Goal: Browse casually: Explore the website without a specific task or goal

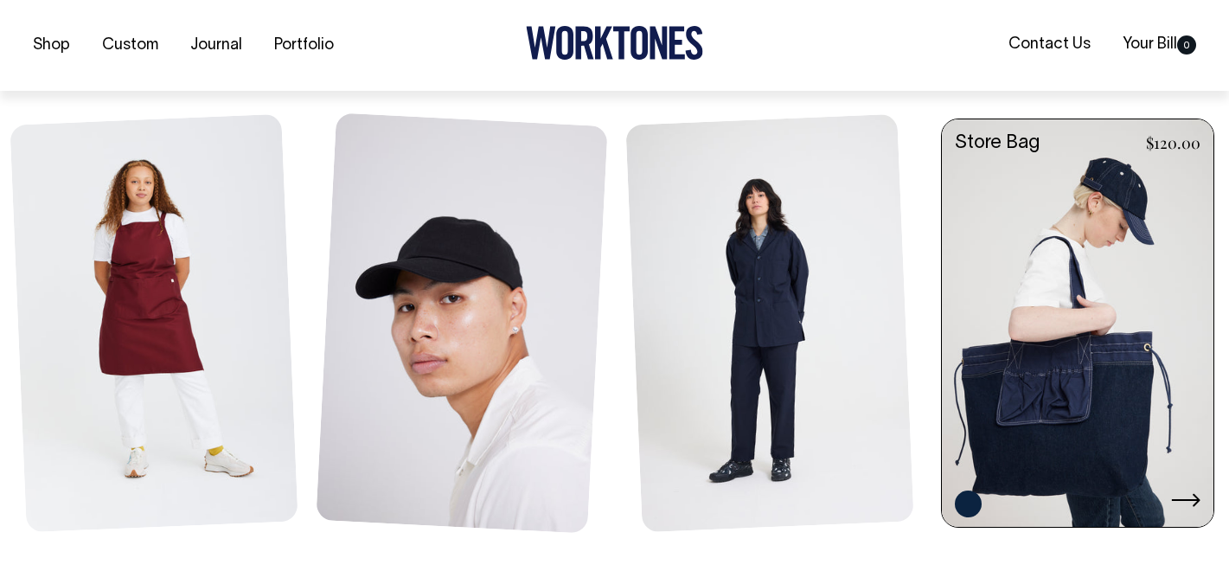
scroll to position [756, 0]
click at [1021, 291] on link at bounding box center [1078, 323] width 272 height 411
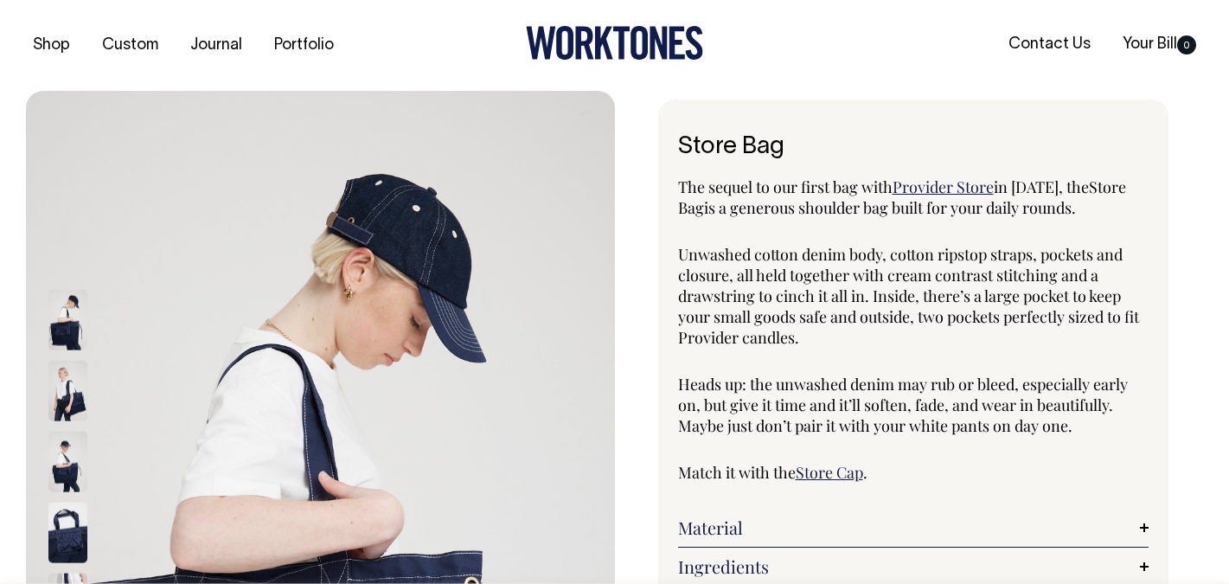
click at [80, 390] on img at bounding box center [67, 390] width 39 height 61
click at [84, 387] on img at bounding box center [67, 390] width 39 height 61
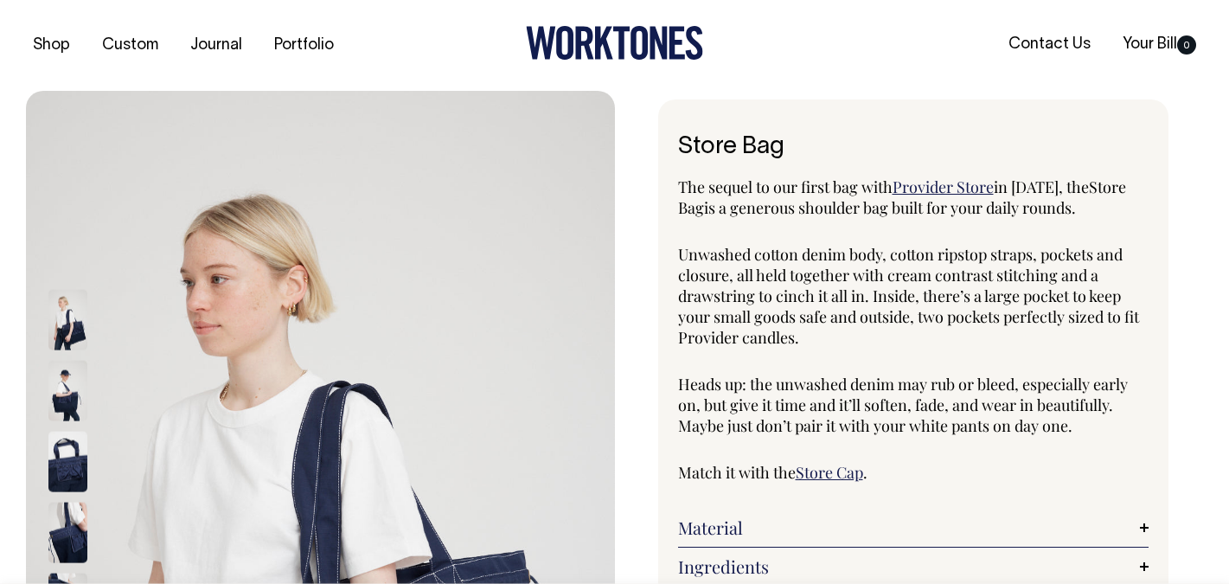
click at [69, 401] on img at bounding box center [67, 390] width 39 height 61
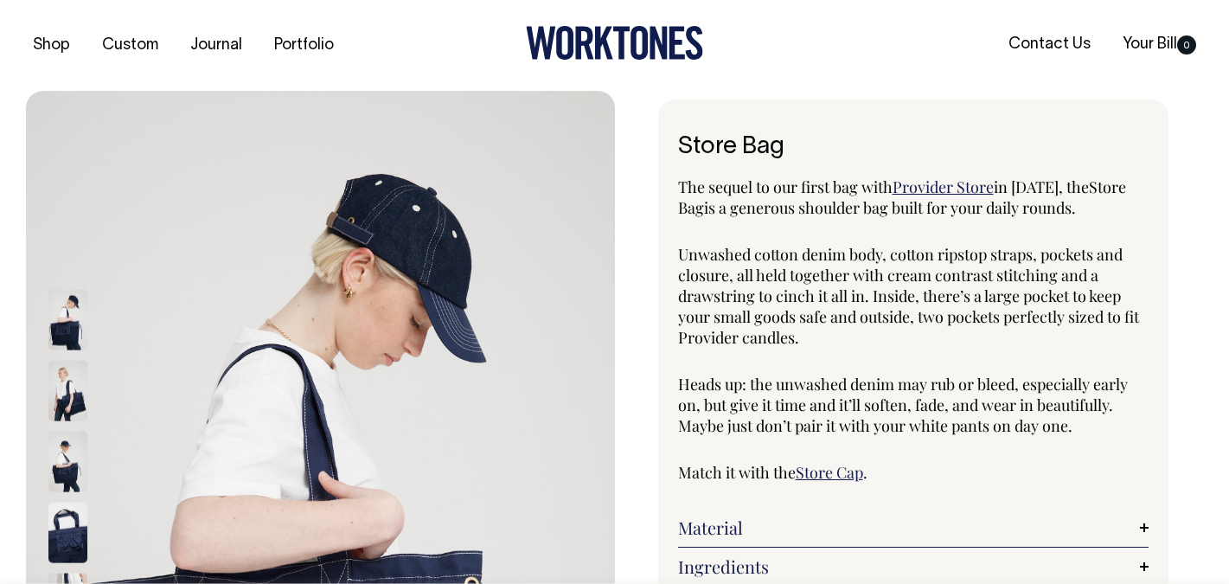
click at [64, 326] on img at bounding box center [67, 319] width 39 height 61
click at [70, 393] on img at bounding box center [67, 390] width 39 height 61
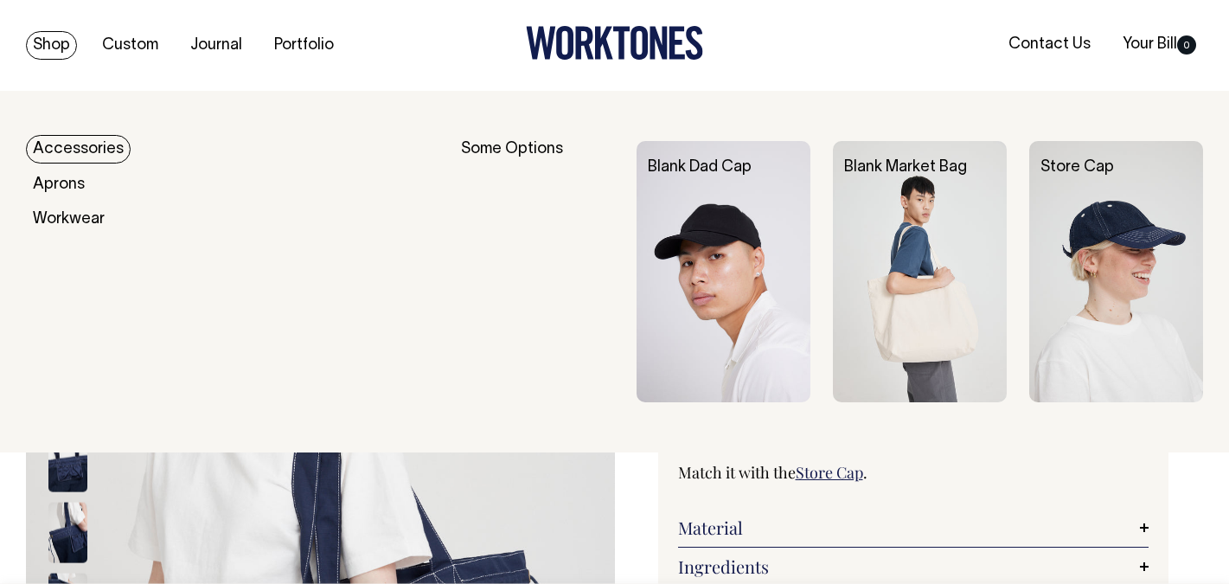
click at [63, 44] on link "Shop" at bounding box center [51, 45] width 51 height 29
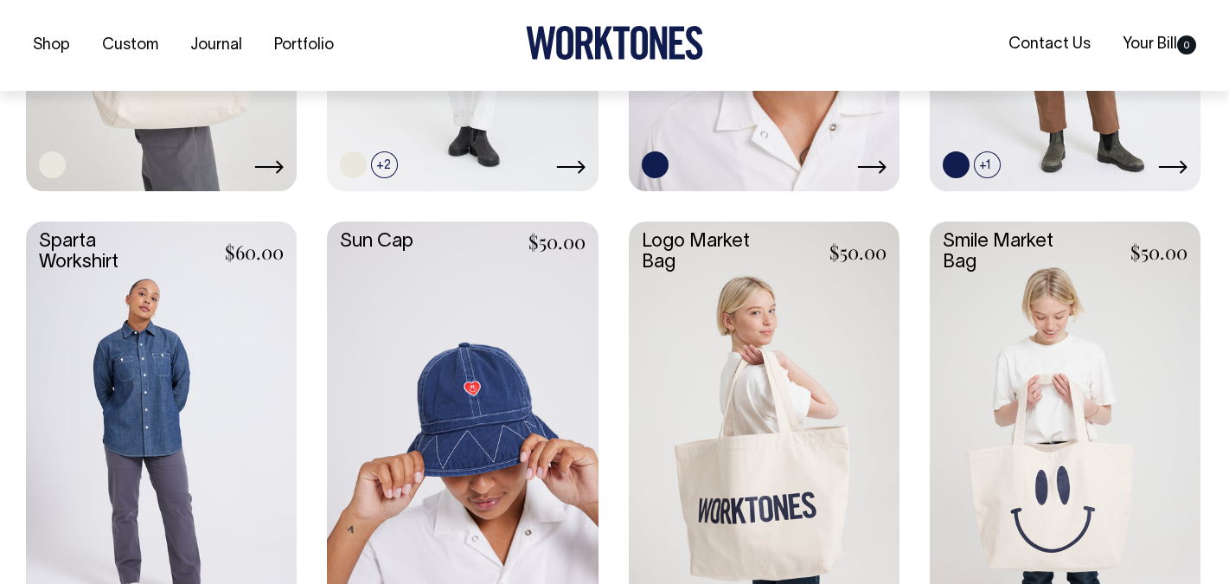
scroll to position [2474, 0]
click at [1025, 344] on link at bounding box center [1065, 422] width 271 height 403
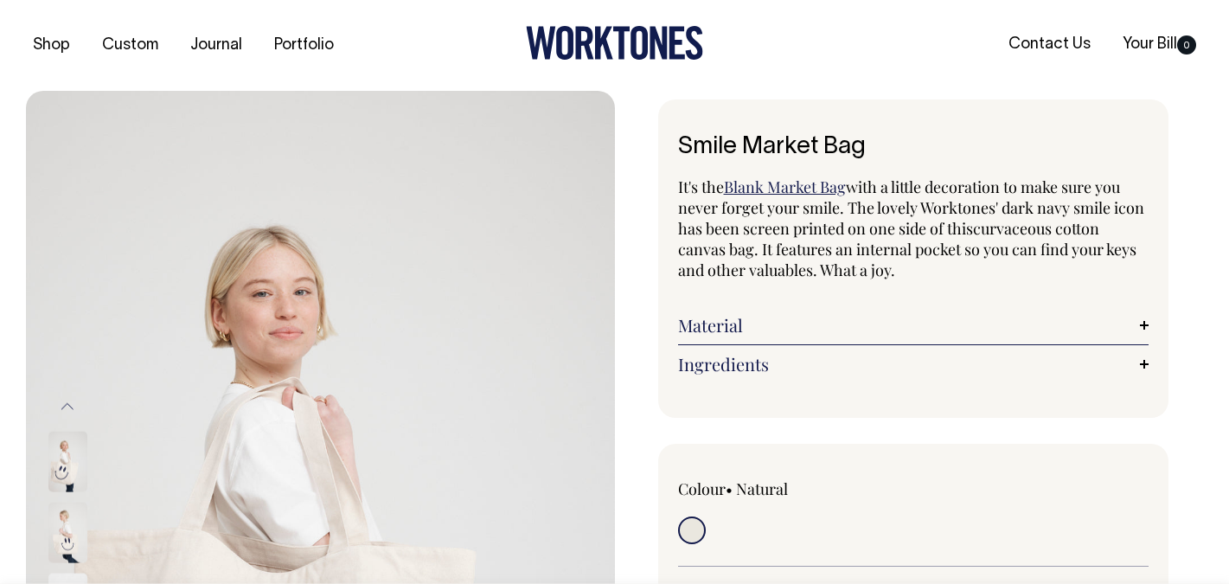
click at [67, 520] on img at bounding box center [67, 532] width 39 height 61
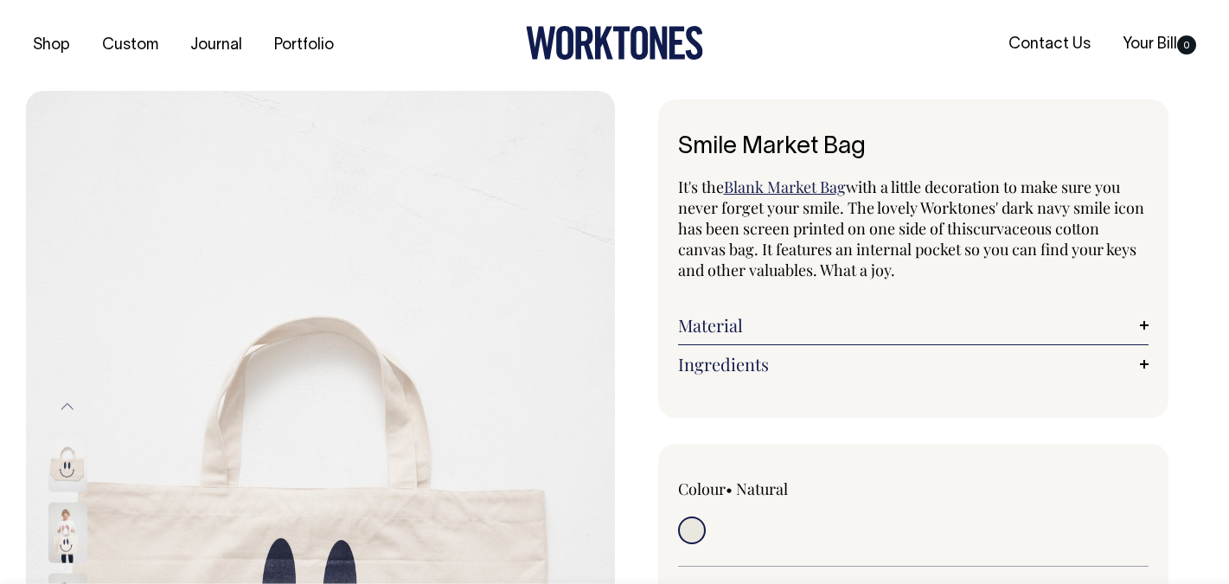
click at [67, 520] on img at bounding box center [67, 532] width 39 height 61
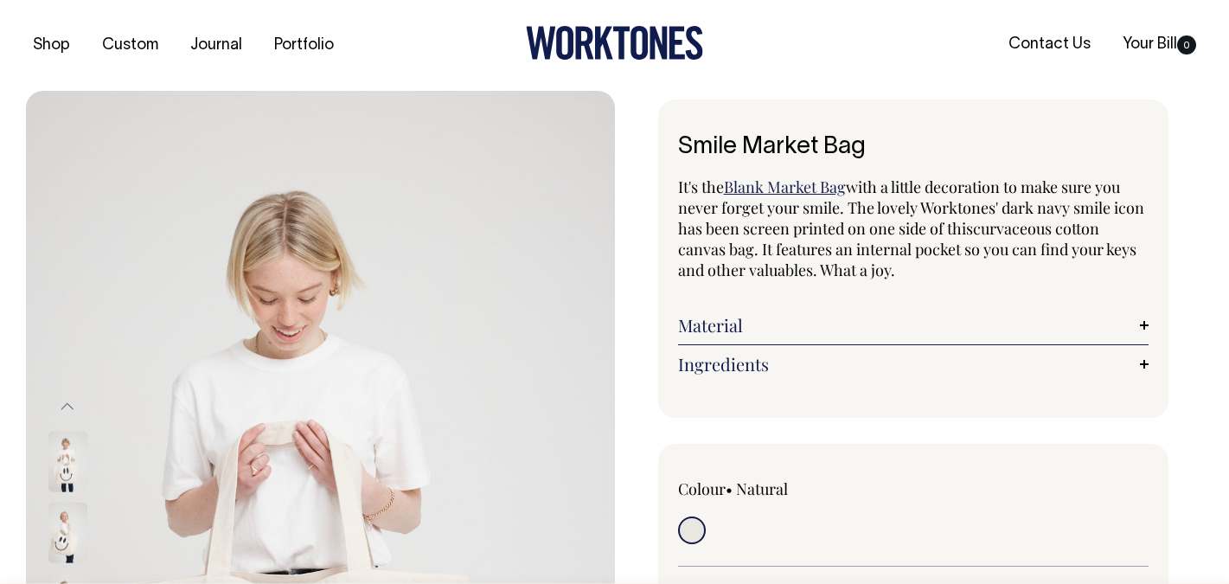
click at [67, 511] on img at bounding box center [67, 532] width 39 height 61
click at [61, 454] on img at bounding box center [67, 461] width 39 height 61
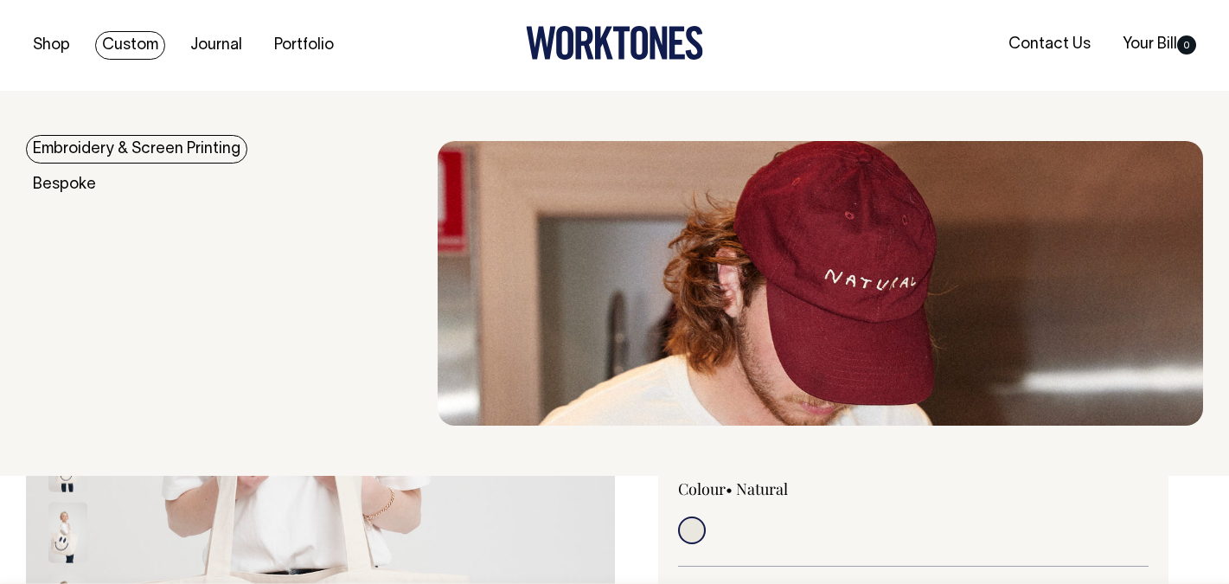
click at [765, 255] on img at bounding box center [820, 283] width 765 height 285
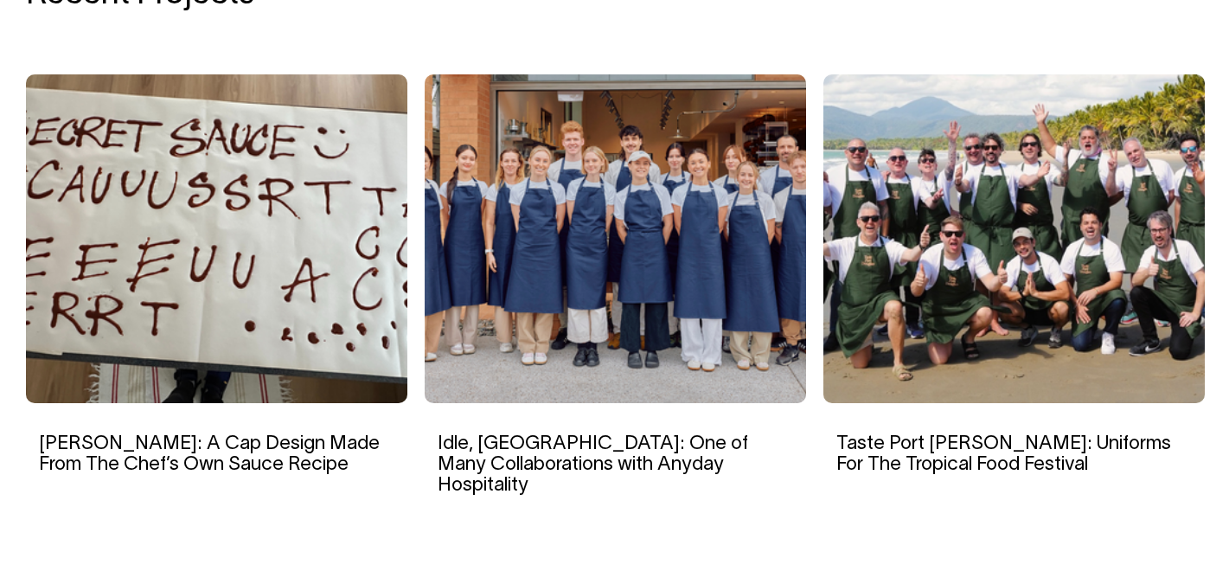
scroll to position [2717, 0]
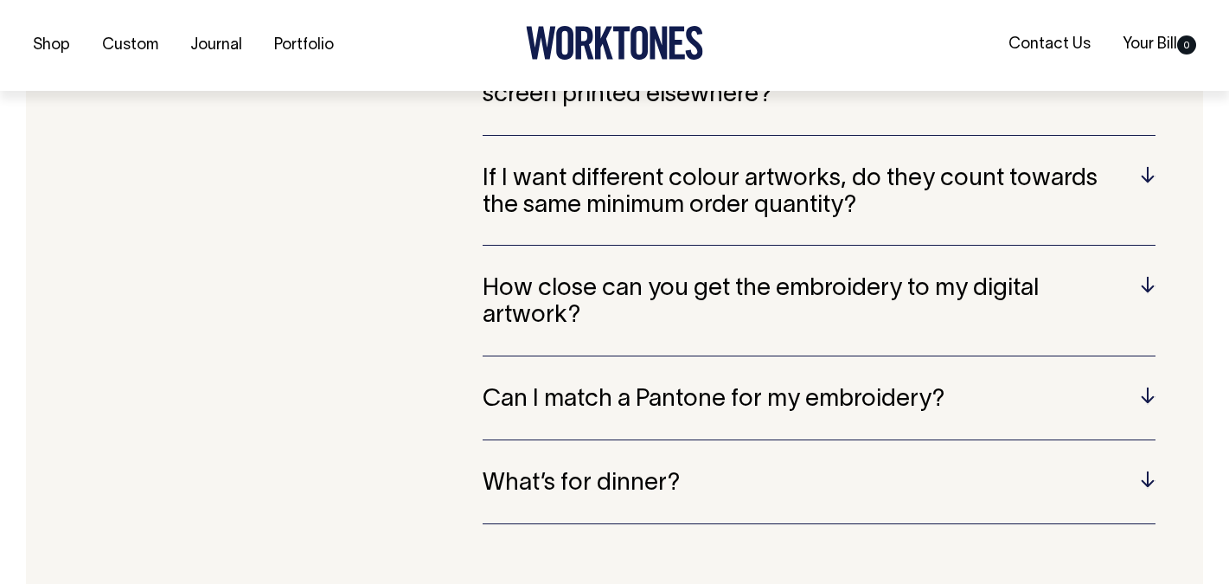
click at [659, 471] on div "What’s for dinner? We’re thinking spaghetti alle vongole with a pangrattato." at bounding box center [819, 498] width 673 height 54
click at [658, 470] on h5 "What’s for dinner?" at bounding box center [819, 483] width 673 height 27
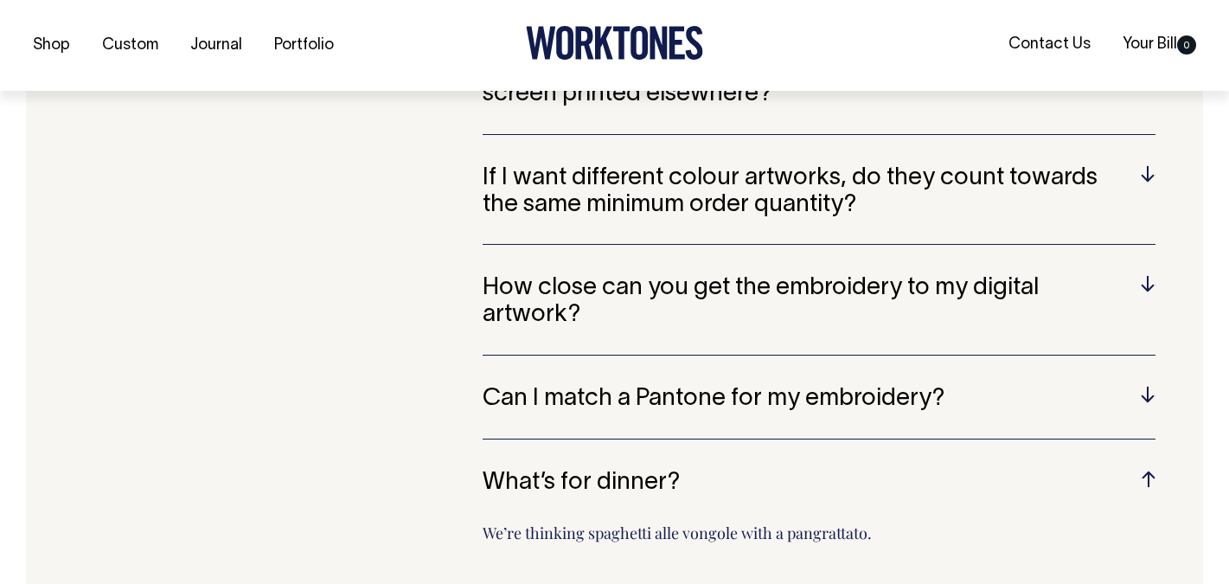
click at [658, 470] on h5 "What’s for dinner?" at bounding box center [819, 483] width 673 height 27
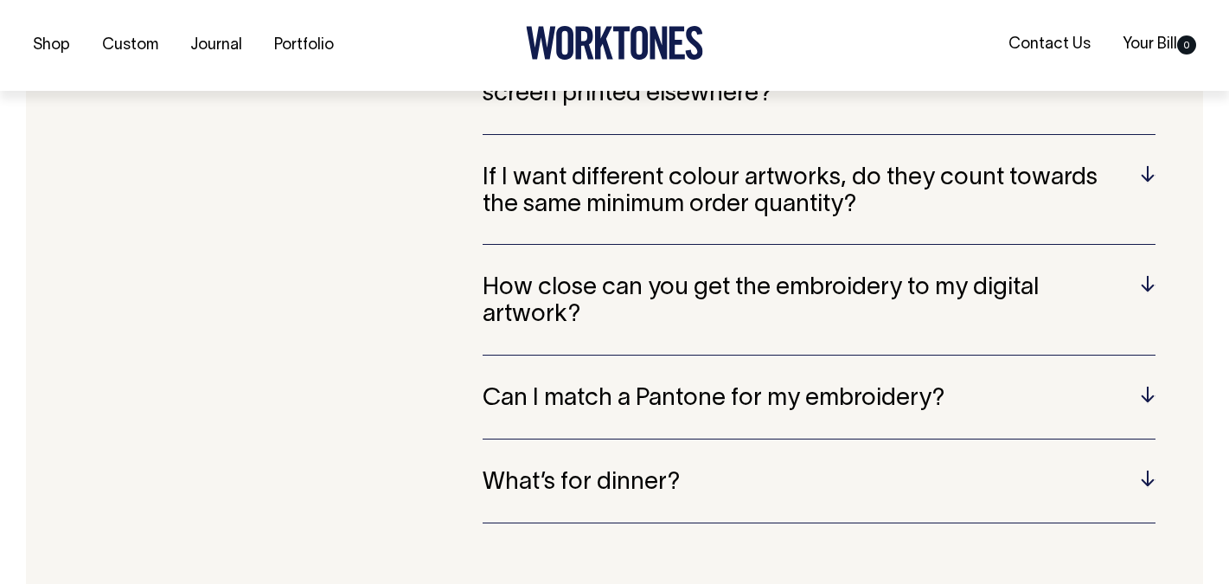
click at [675, 386] on h5 "Can I match a Pantone for my embroidery?" at bounding box center [819, 399] width 673 height 27
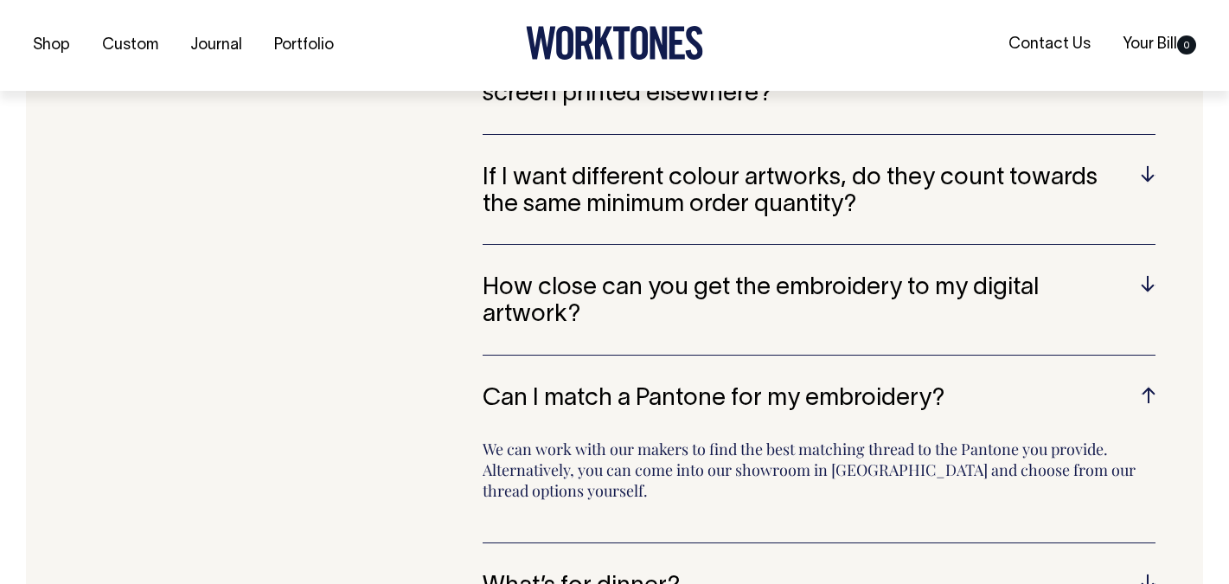
click at [675, 386] on h5 "Can I match a Pantone for my embroidery?" at bounding box center [819, 399] width 673 height 27
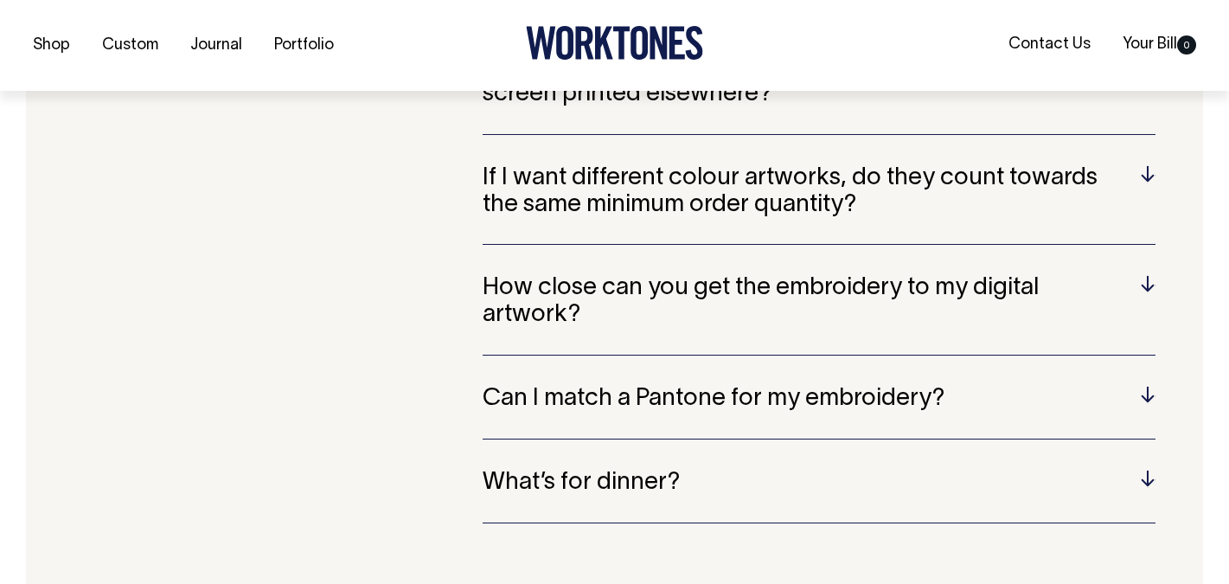
click at [702, 275] on h5 "How close can you get the embroidery to my digital artwork?" at bounding box center [819, 302] width 673 height 54
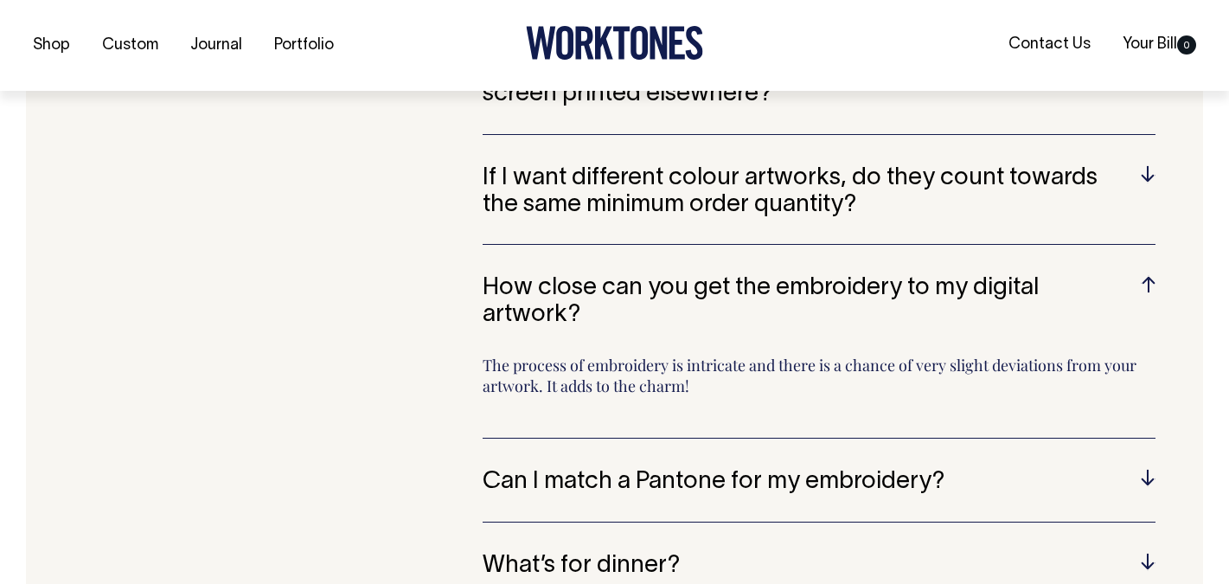
click at [702, 275] on h5 "How close can you get the embroidery to my digital artwork?" at bounding box center [819, 302] width 673 height 54
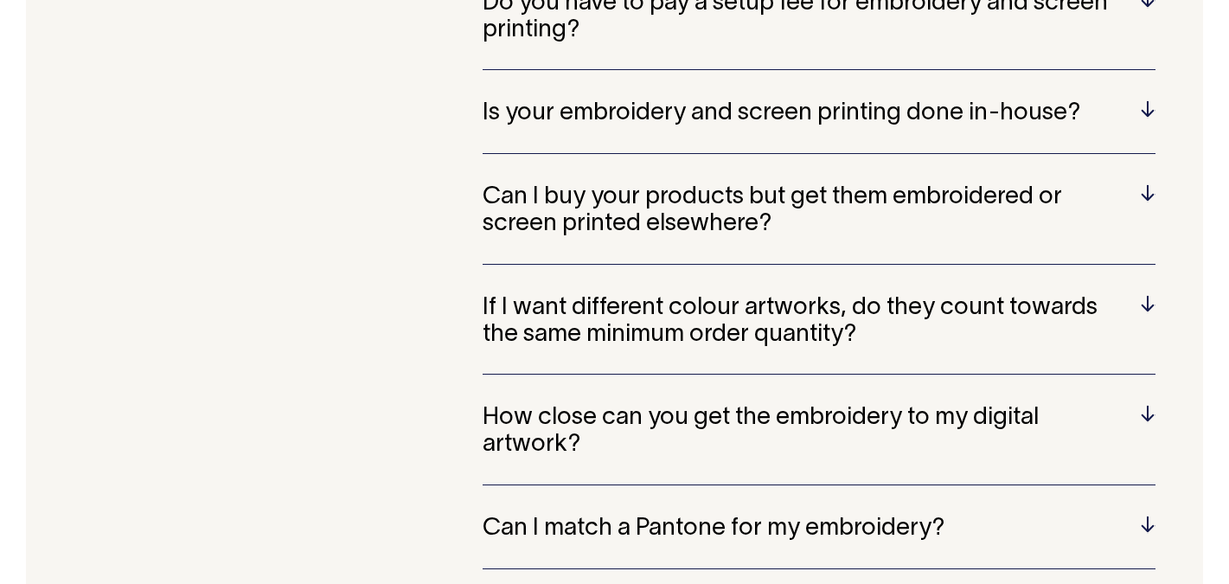
scroll to position [3598, 0]
click at [695, 200] on h5 "Can I buy your products but get them embroidered or screen printed elsewhere?" at bounding box center [819, 211] width 673 height 54
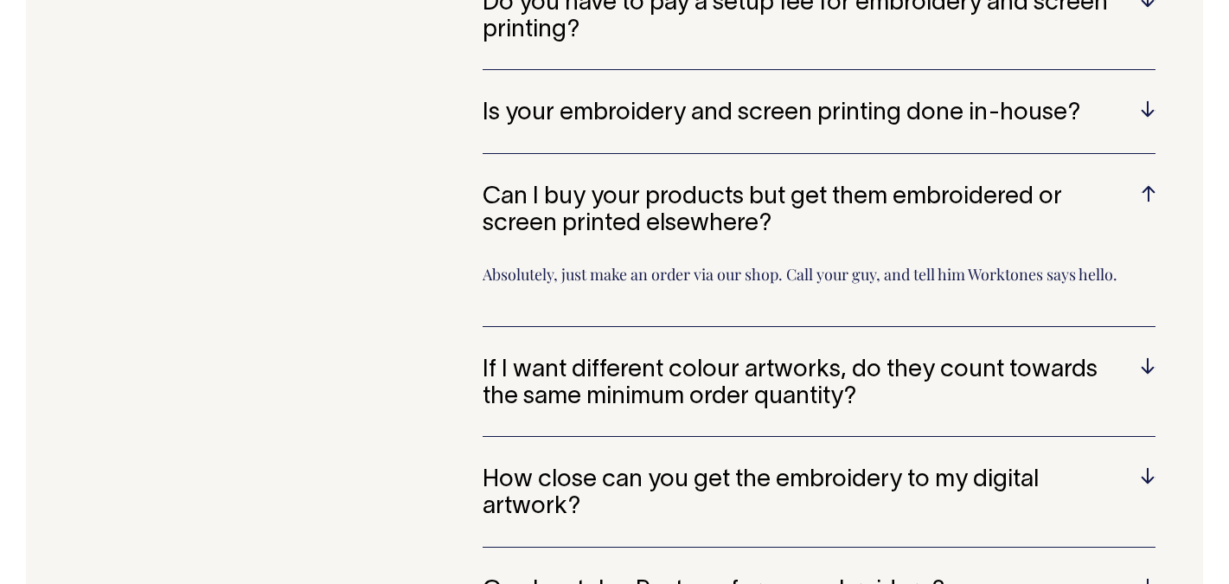
click at [695, 199] on h5 "Can I buy your products but get them embroidered or screen printed elsewhere?" at bounding box center [819, 211] width 673 height 54
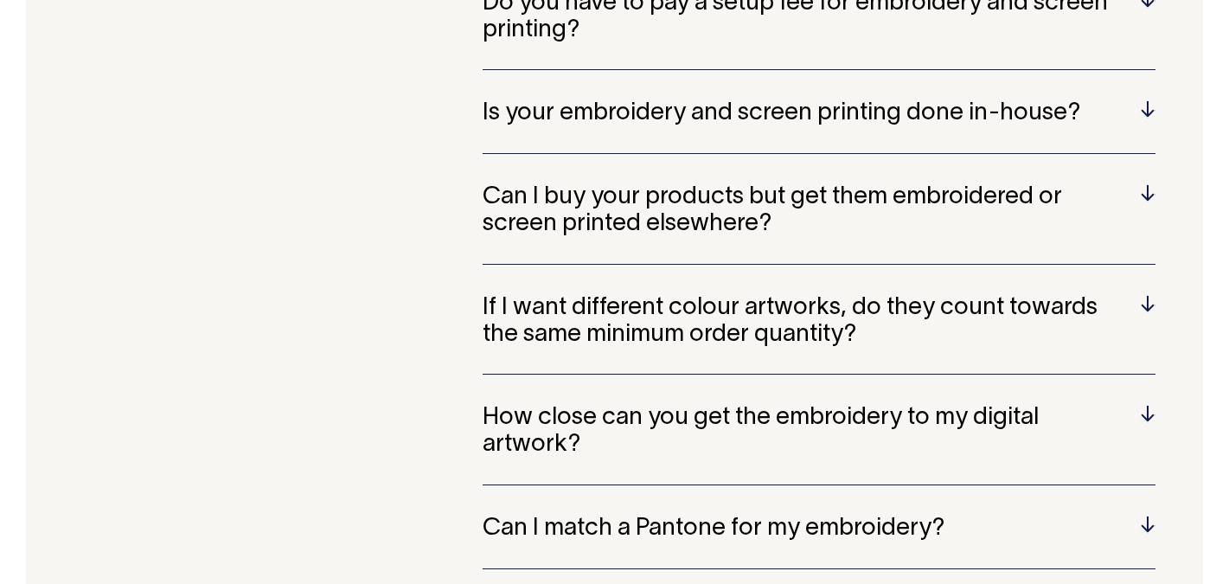
click at [640, 184] on h5 "Can I buy your products but get them embroidered or screen printed elsewhere?" at bounding box center [819, 211] width 673 height 54
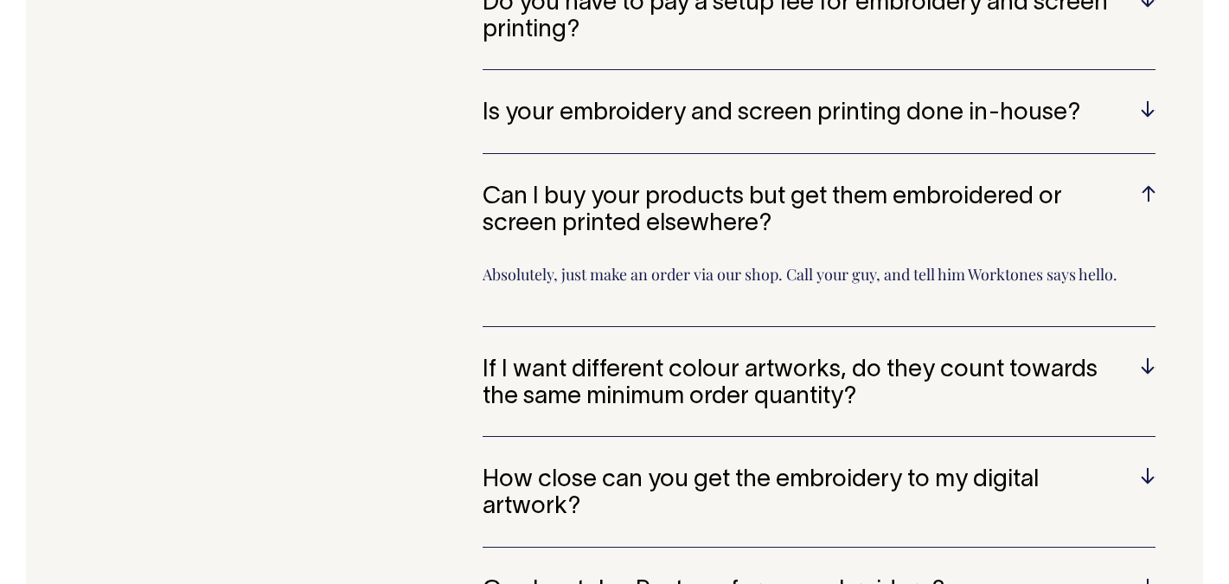
click at [640, 184] on h5 "Can I buy your products but get them embroidered or screen printed elsewhere?" at bounding box center [819, 211] width 673 height 54
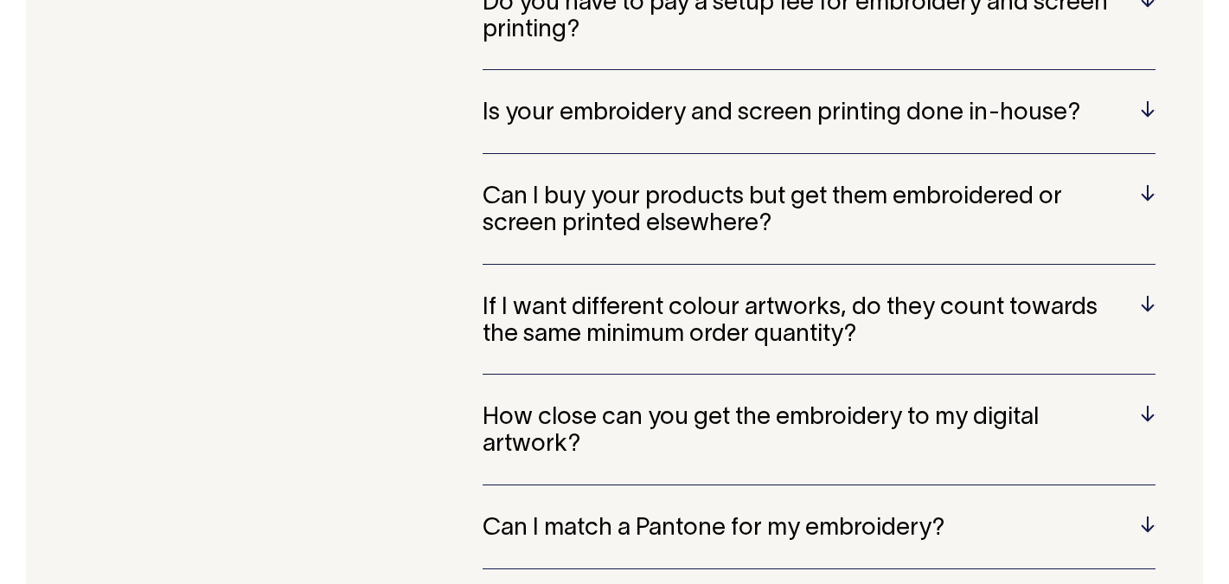
click at [628, 106] on div "Is your embroidery and screen printing done in-house? No, we use trusted suppli…" at bounding box center [819, 127] width 673 height 54
click at [631, 100] on h5 "Is your embroidery and screen printing done in-house?" at bounding box center [819, 113] width 673 height 27
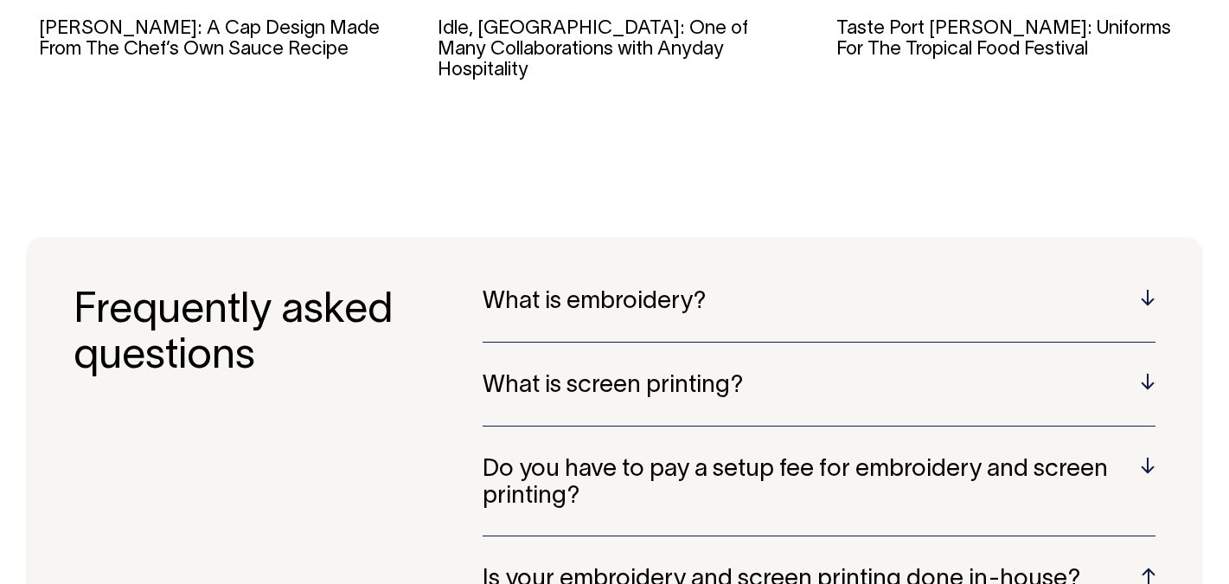
scroll to position [3132, 0]
click at [596, 289] on h5 "What is embroidery?" at bounding box center [819, 302] width 673 height 27
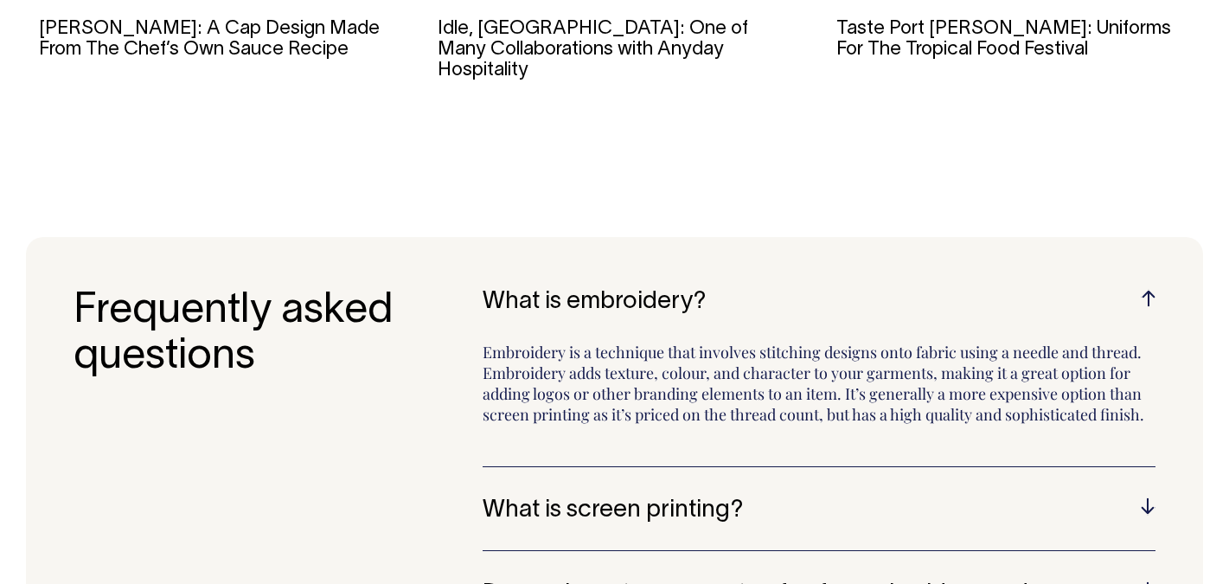
click at [596, 289] on h5 "What is embroidery?" at bounding box center [819, 302] width 673 height 27
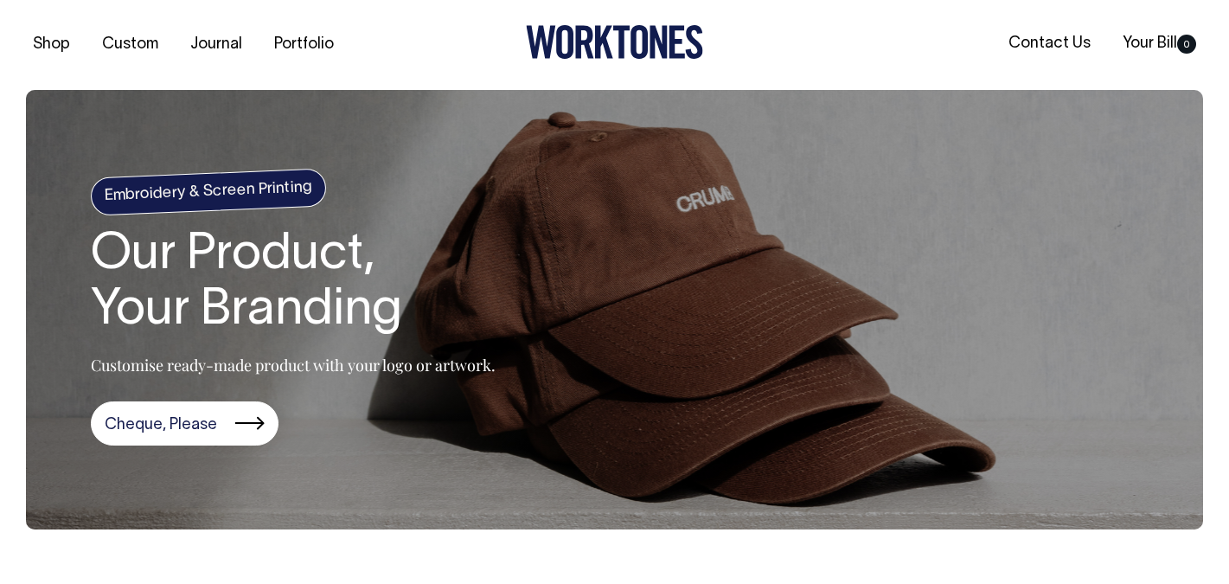
scroll to position [0, 0]
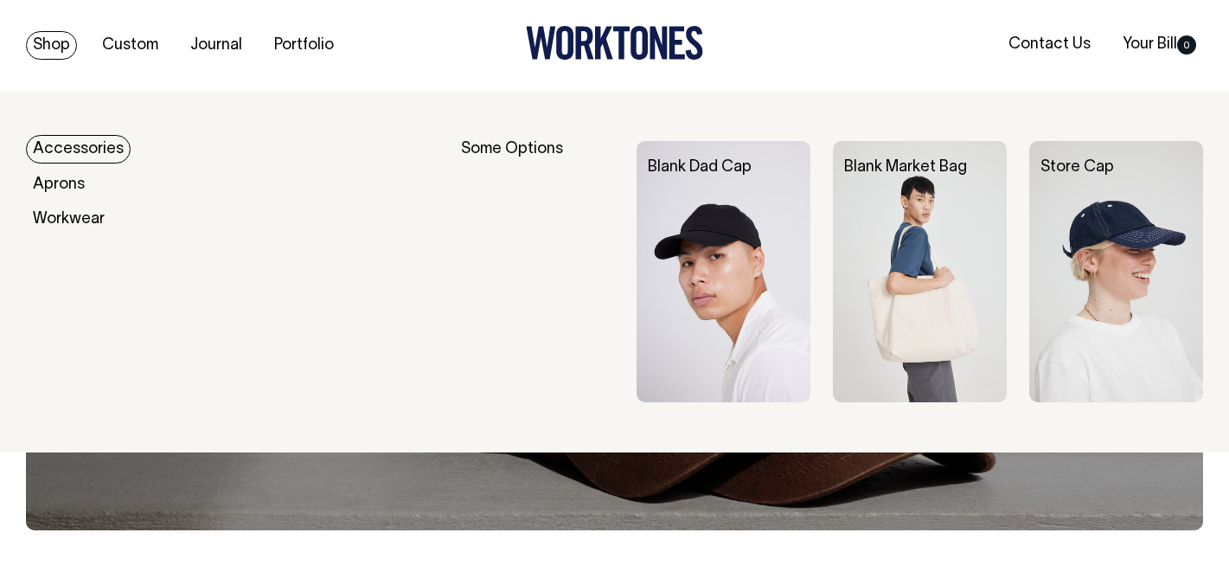
click at [106, 150] on link "Accessories" at bounding box center [78, 149] width 105 height 29
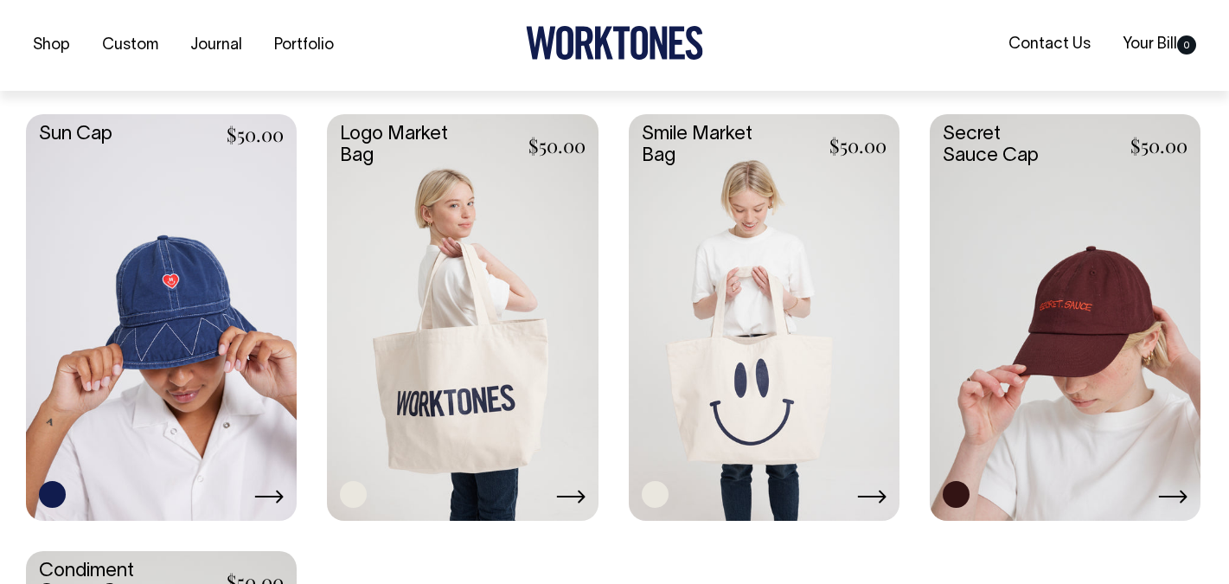
scroll to position [1291, 0]
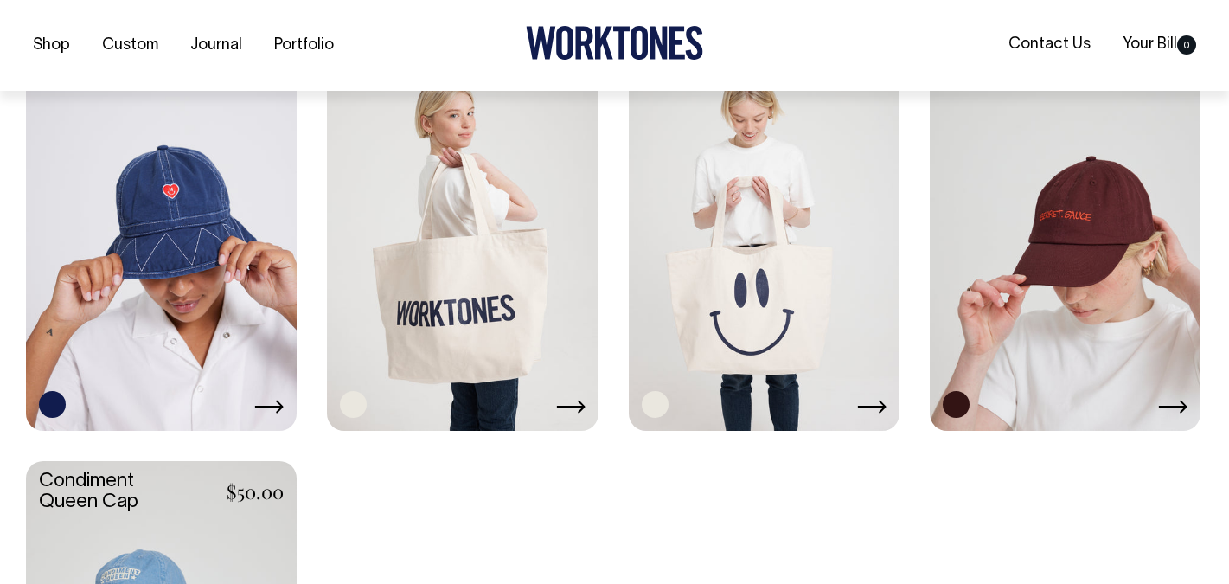
click at [1085, 273] on link at bounding box center [1065, 225] width 271 height 403
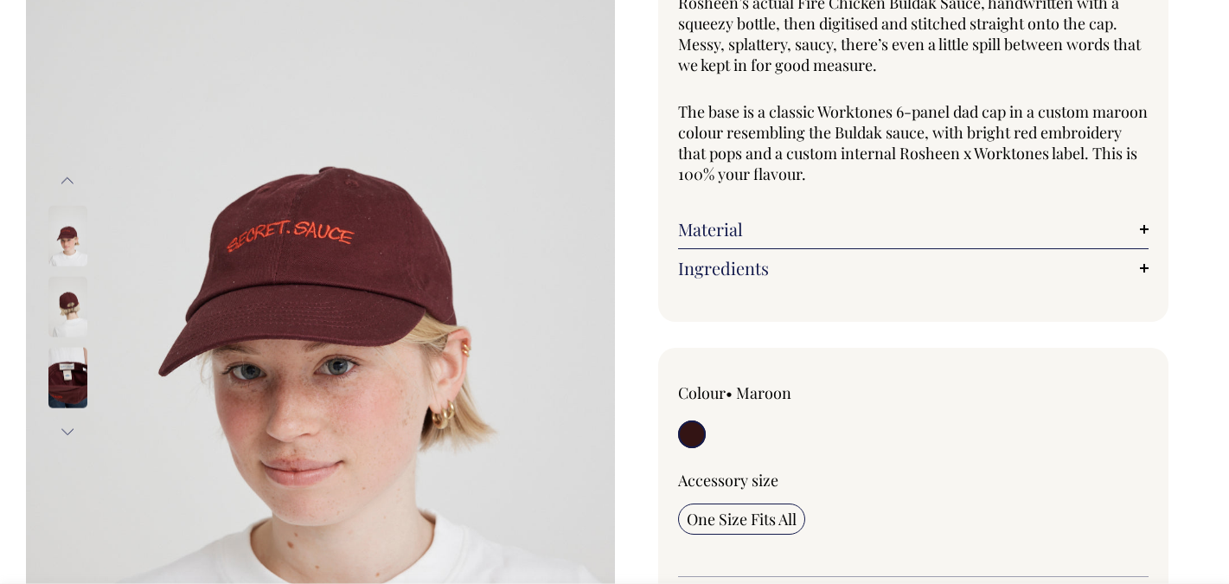
scroll to position [227, 0]
click at [80, 321] on img at bounding box center [67, 305] width 39 height 61
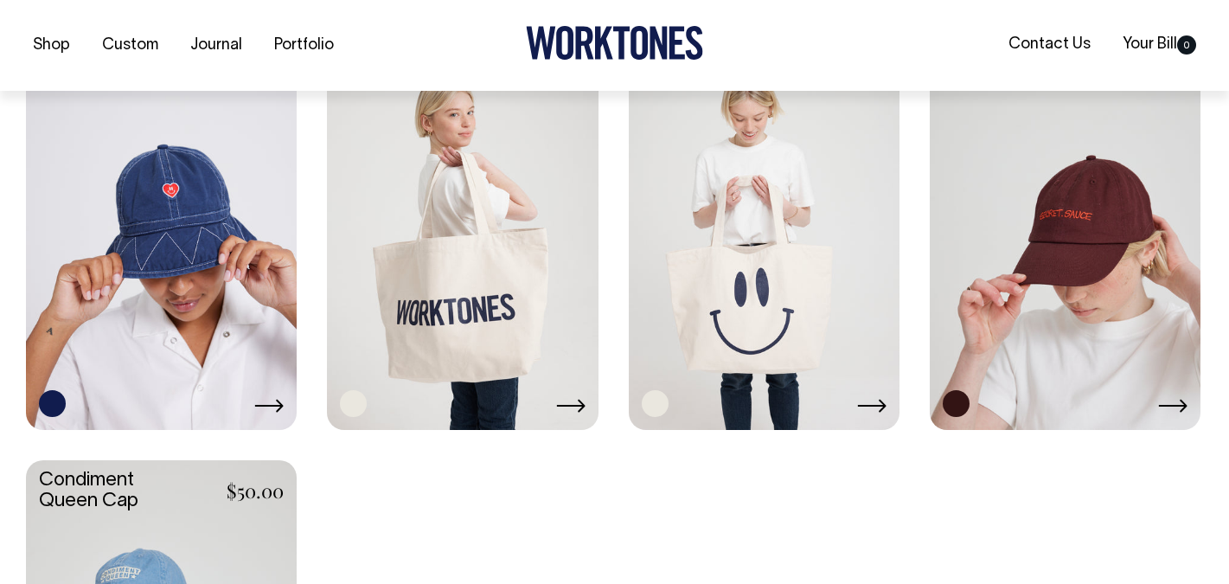
click at [730, 172] on link at bounding box center [764, 224] width 271 height 403
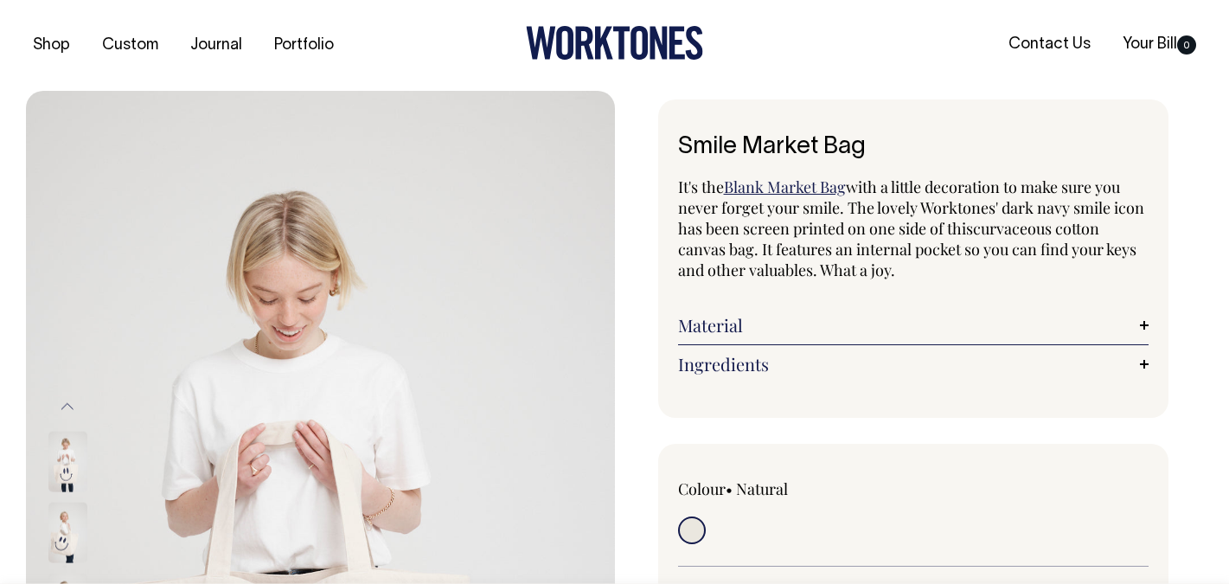
click at [62, 533] on img at bounding box center [67, 532] width 39 height 61
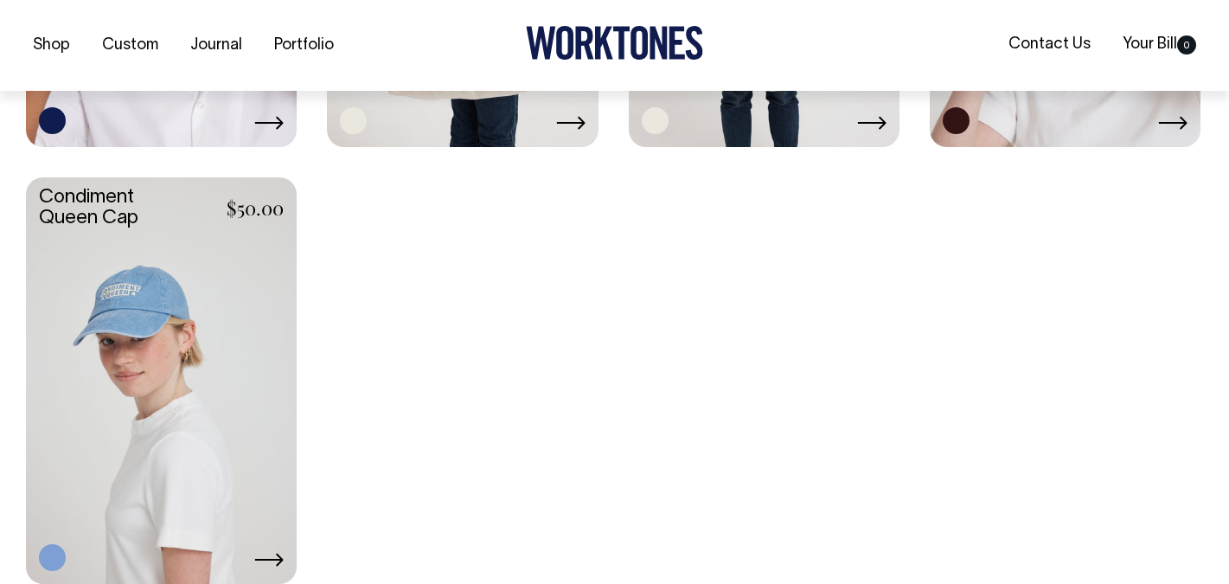
scroll to position [1665, 0]
click at [144, 375] on link at bounding box center [161, 377] width 271 height 403
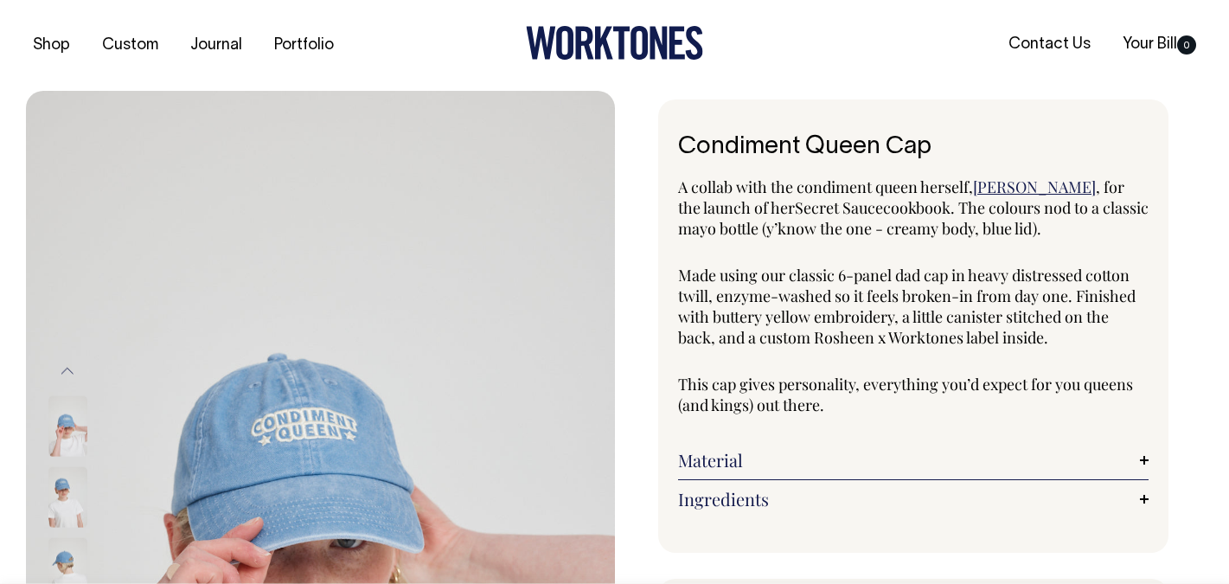
click at [76, 567] on img at bounding box center [67, 567] width 39 height 61
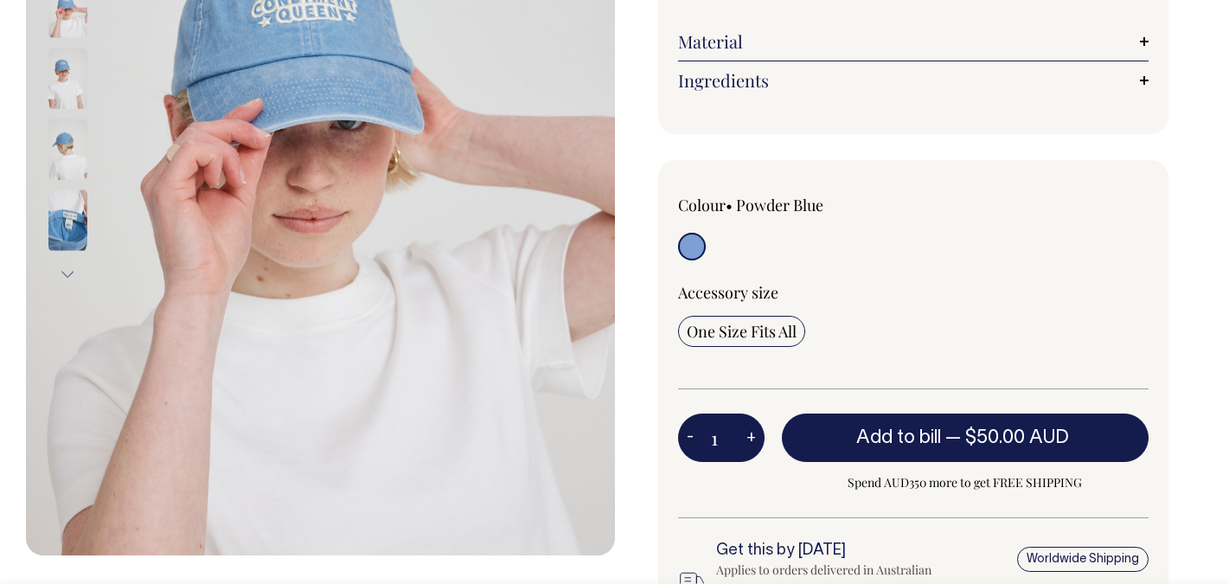
scroll to position [419, 0]
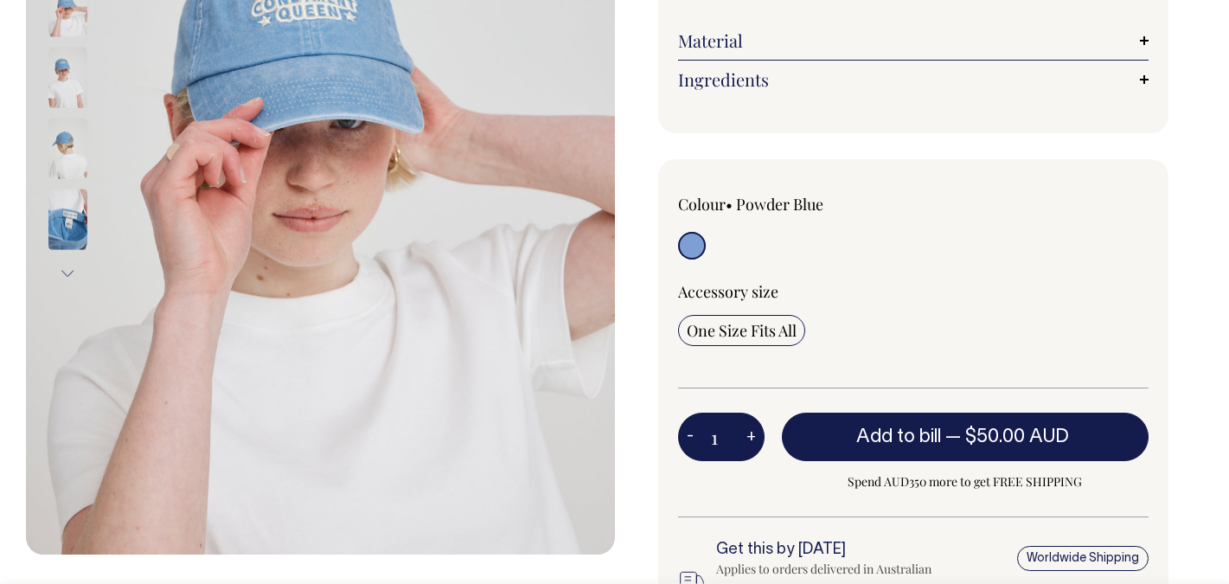
click at [64, 151] on img at bounding box center [67, 148] width 39 height 61
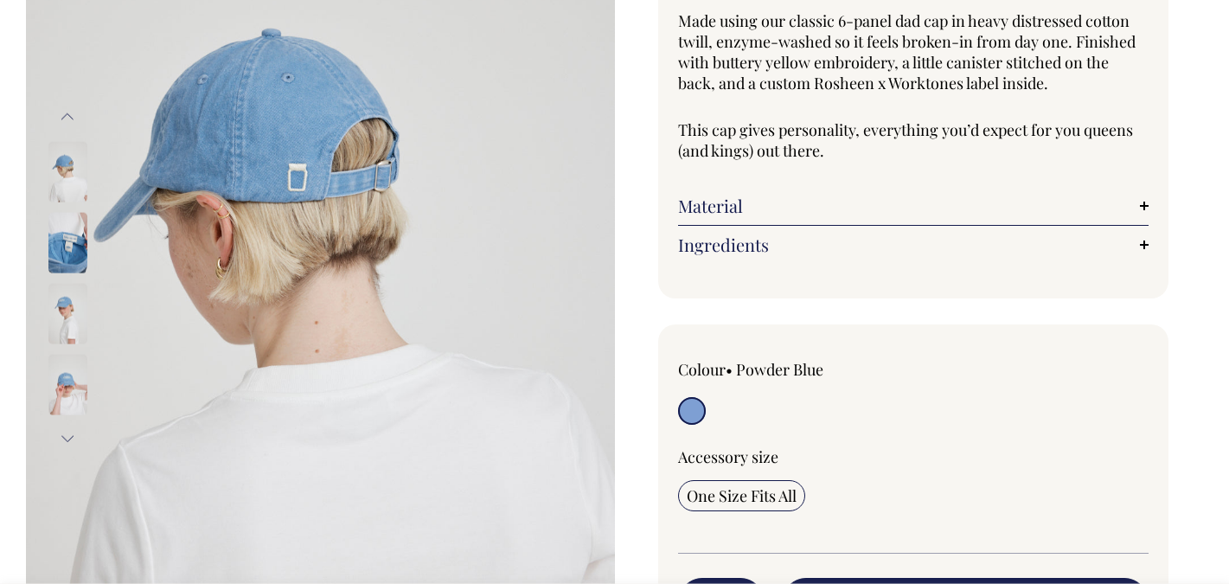
scroll to position [254, 0]
click at [64, 319] on img at bounding box center [67, 313] width 39 height 61
